Goal: Complete application form

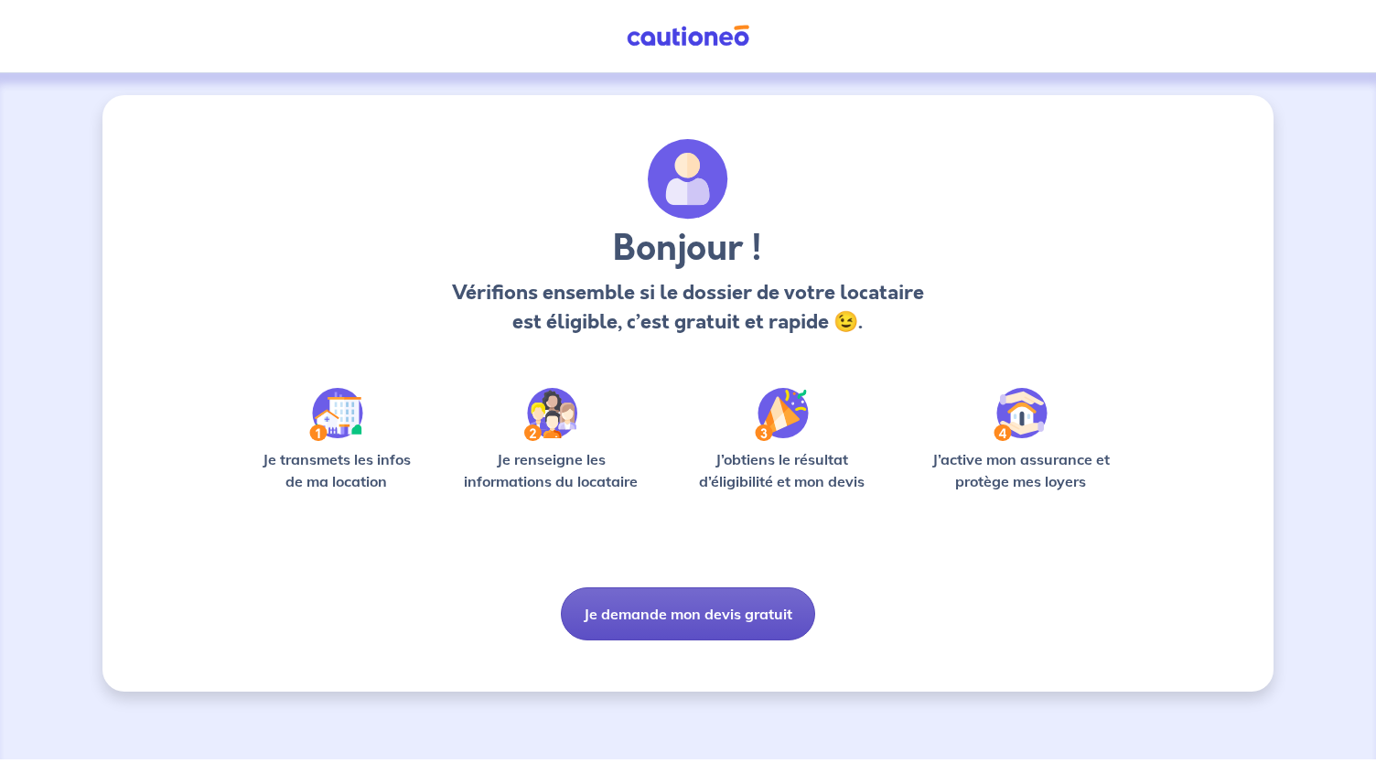
click at [704, 622] on button "Je demande mon devis gratuit" at bounding box center [688, 613] width 254 height 53
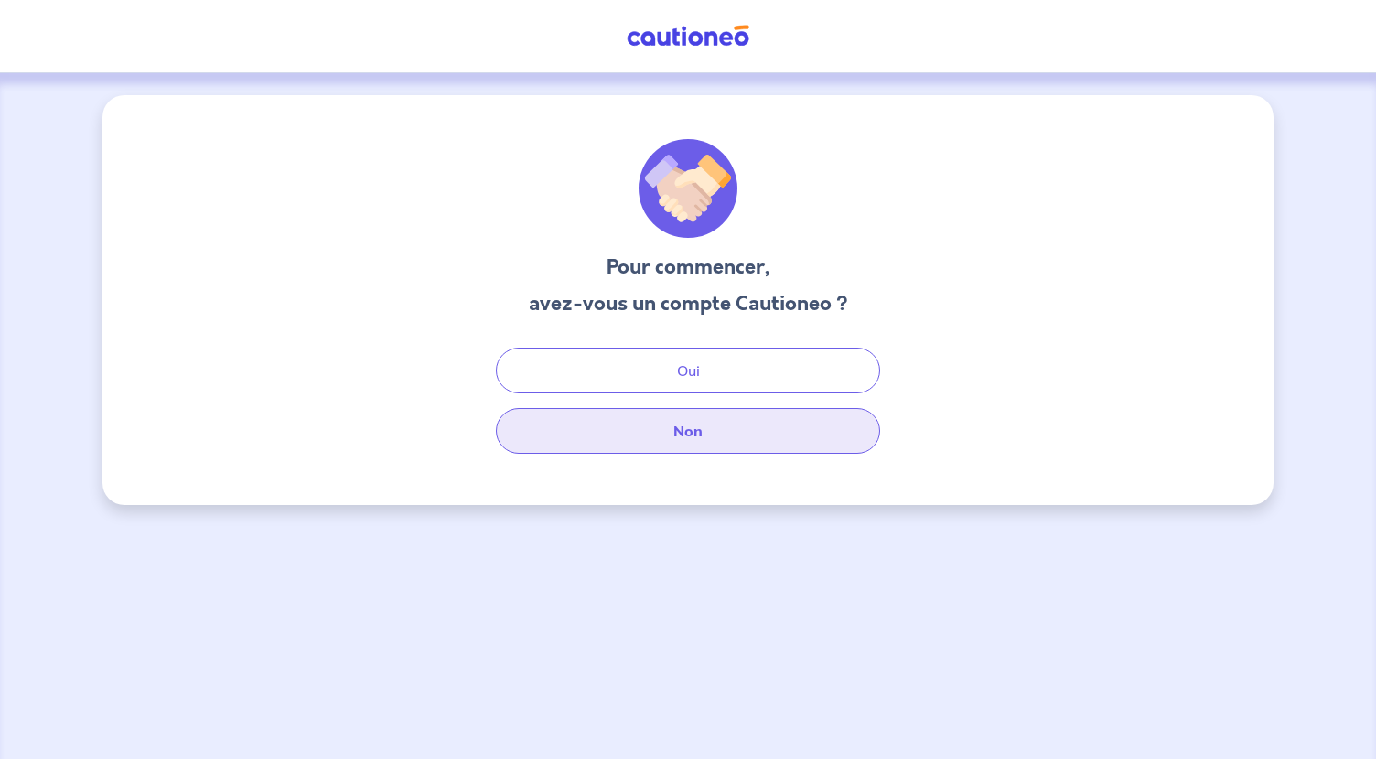
click at [733, 438] on button "Non" at bounding box center [688, 431] width 384 height 46
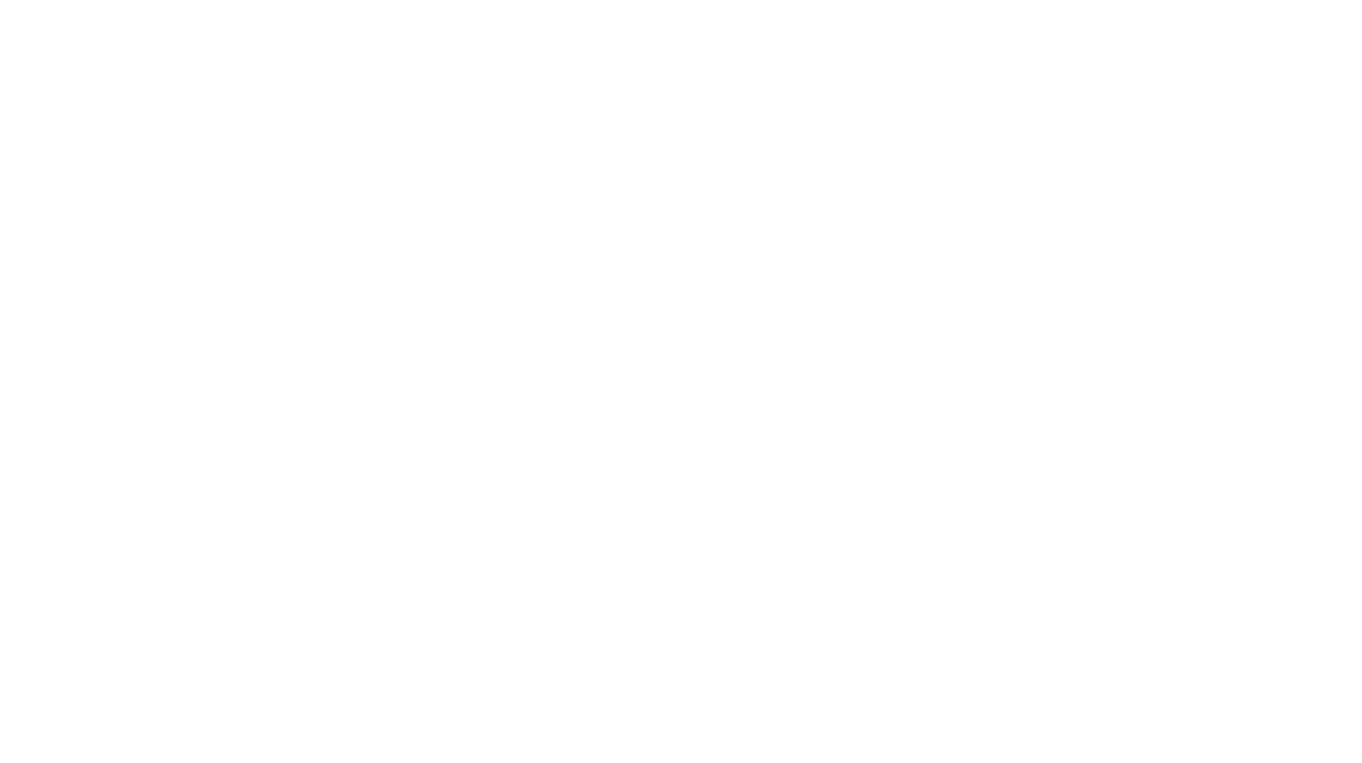
select select "FR"
